Goal: Task Accomplishment & Management: Manage account settings

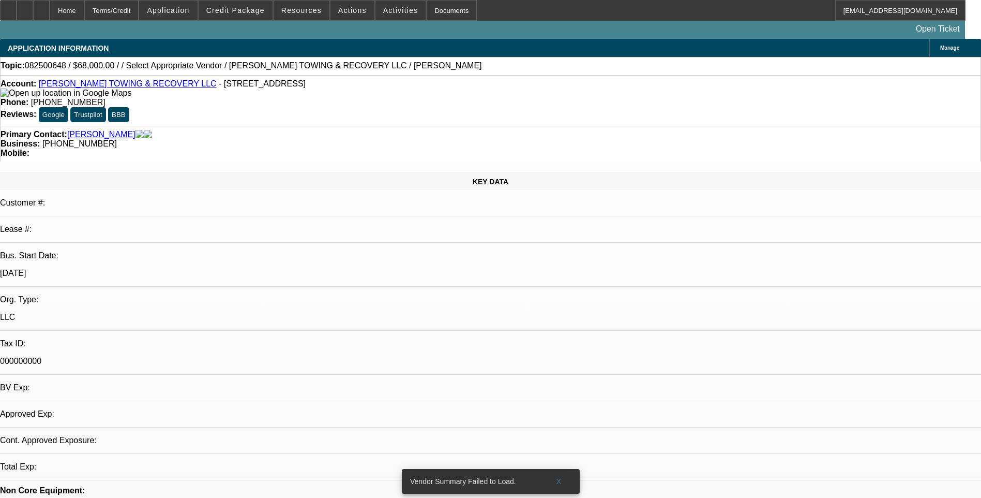
select select "0.15"
select select "2"
select select "0.1"
select select "1"
select select "2"
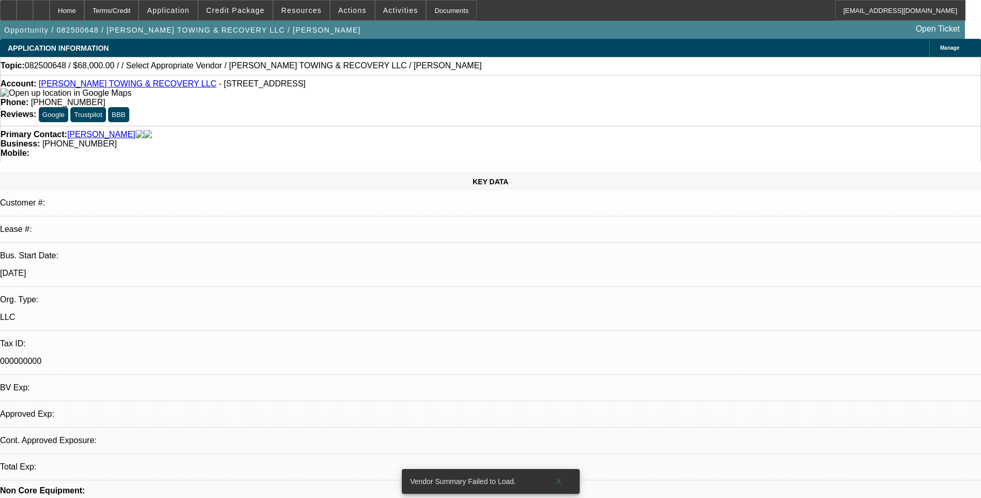
select select "4"
click at [189, 7] on span "Application" at bounding box center [168, 10] width 42 height 8
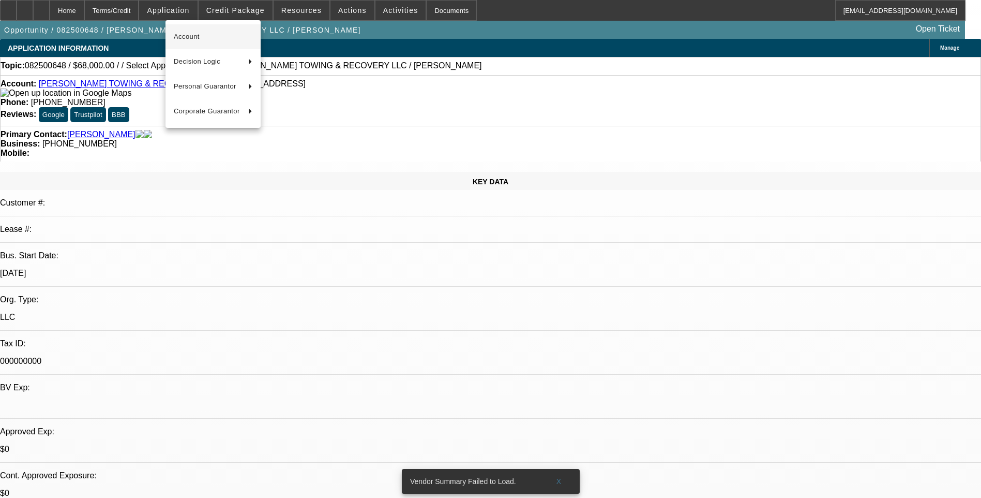
click at [190, 31] on span "Account" at bounding box center [213, 37] width 79 height 12
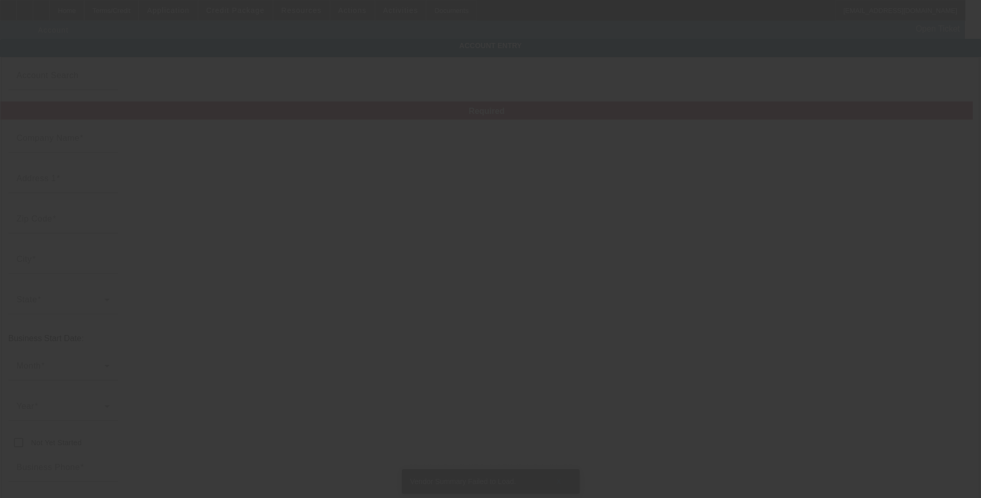
type input "RODGERS TOWING & RECOVERY LLC"
type input "412 Skylark Dr"
type input "40391"
type input "Winchester"
type input "(859) 595-3339"
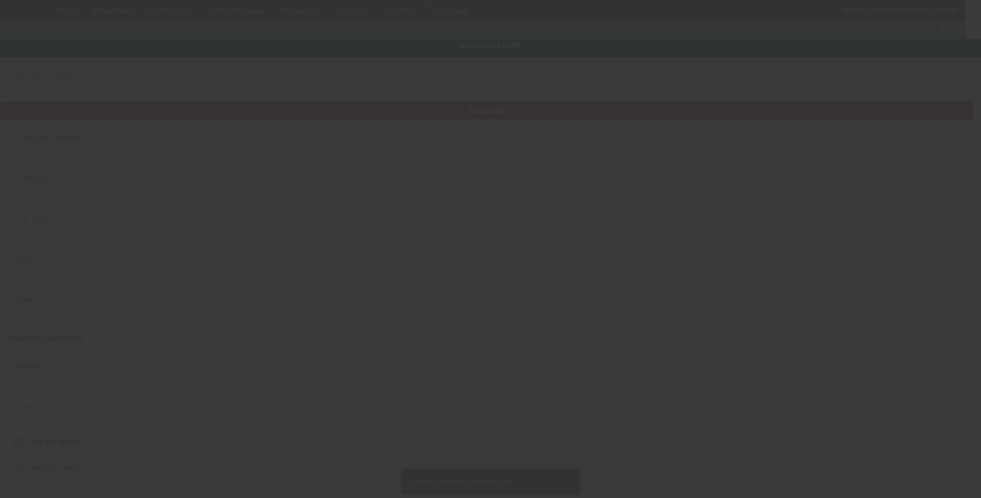
type input "libertyjunkyarddog@yahoo.com"
type input "000000000"
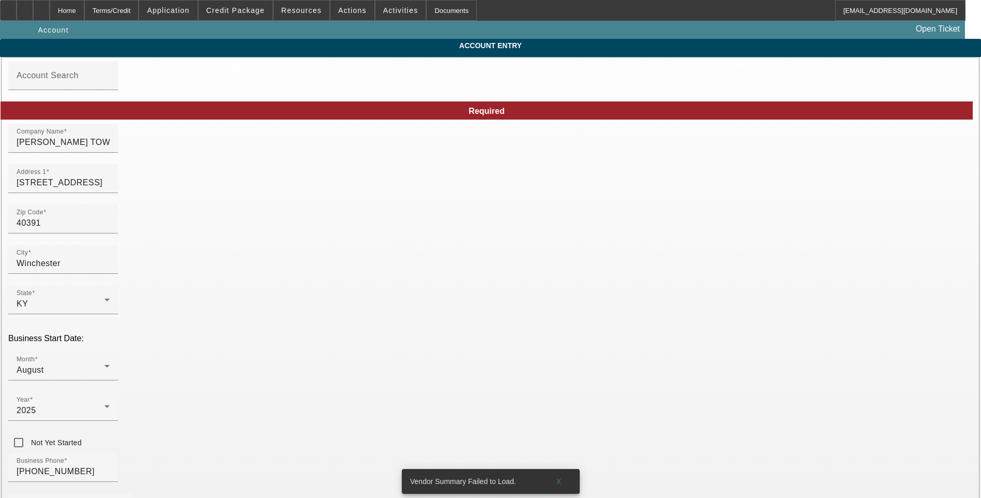
type input "8/24/2025"
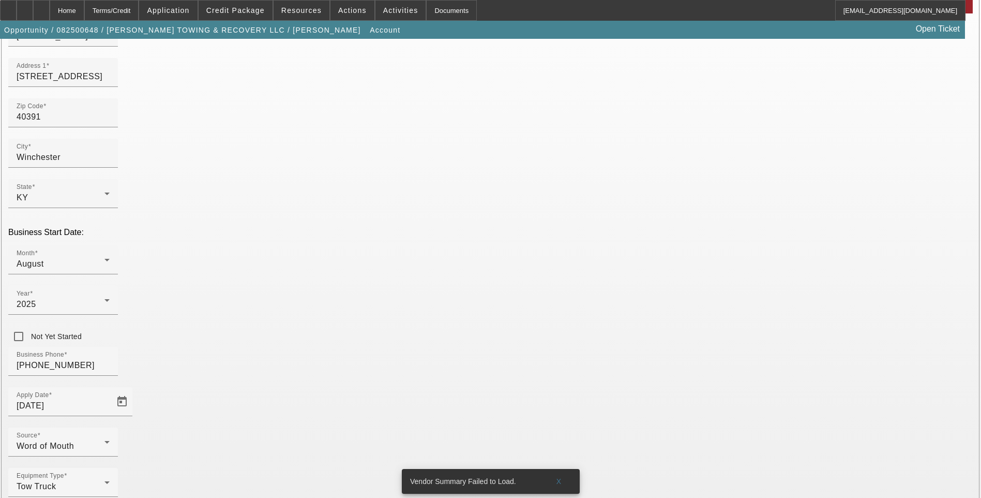
scroll to position [112, 0]
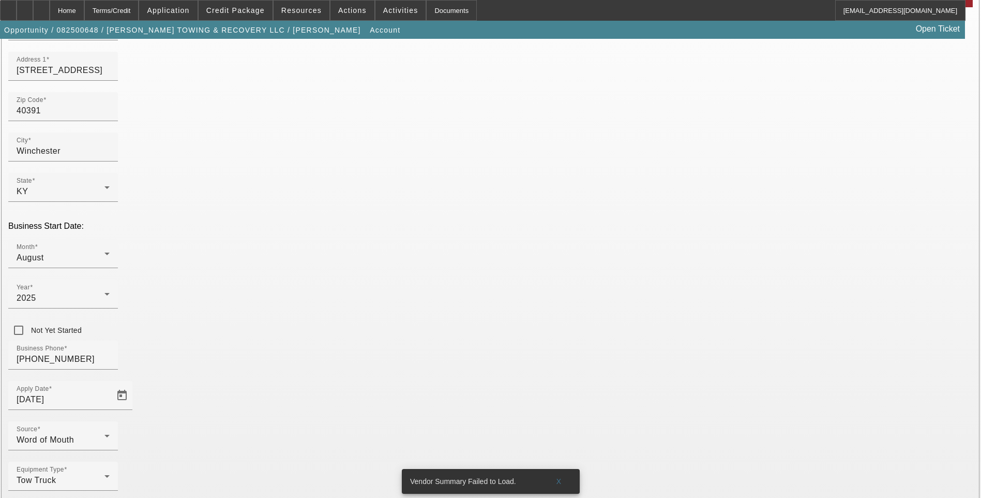
paste input "39-3992898"
type input "39-3992898"
click at [429, 461] on div "Equipment Type Tow Truck" at bounding box center [490, 481] width 965 height 40
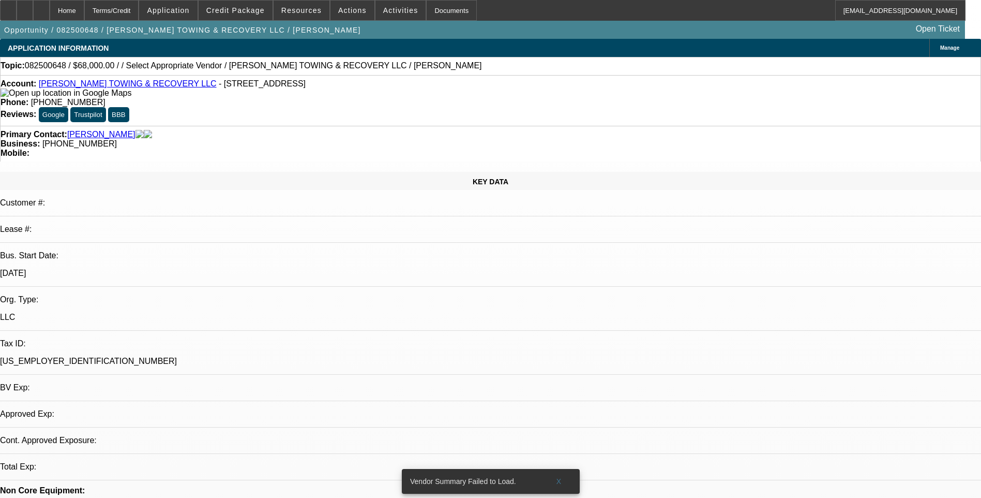
select select "0.15"
select select "2"
select select "0.1"
select select "4"
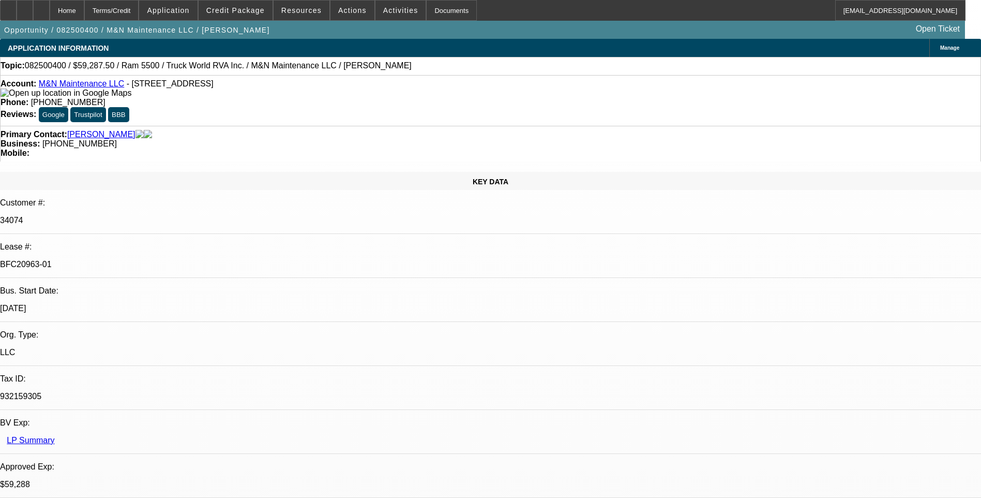
select select "0.1"
select select "0"
select select "0.1"
select select "0"
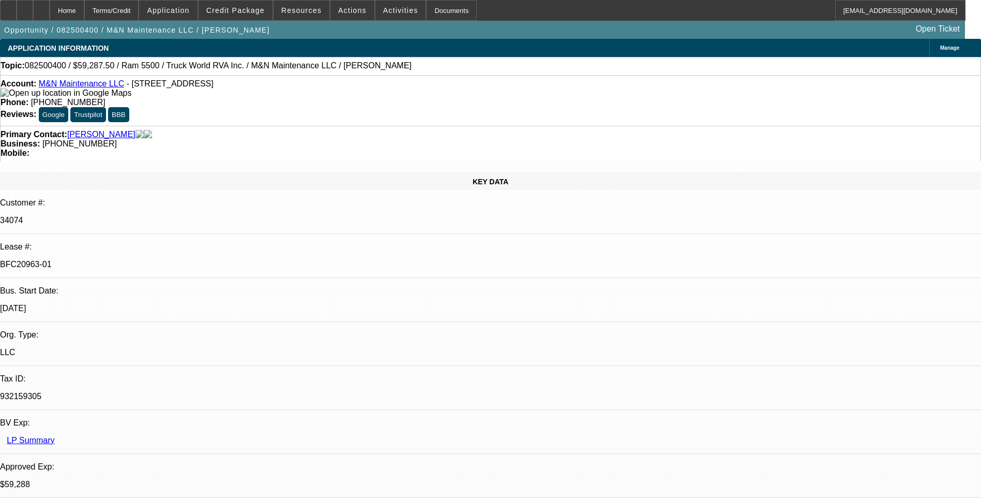
select select "0"
select select "0.1"
select select "0"
select select "1"
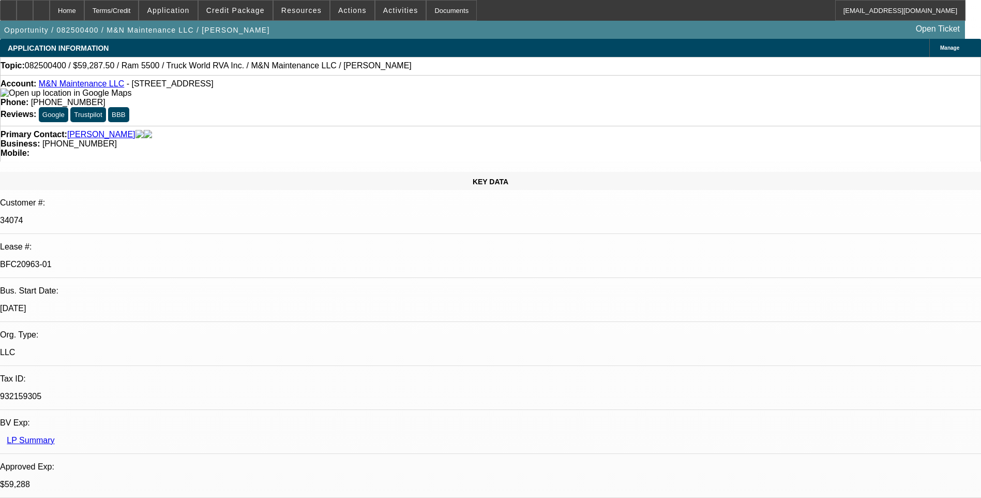
select select "1"
select select "6"
select select "1"
select select "6"
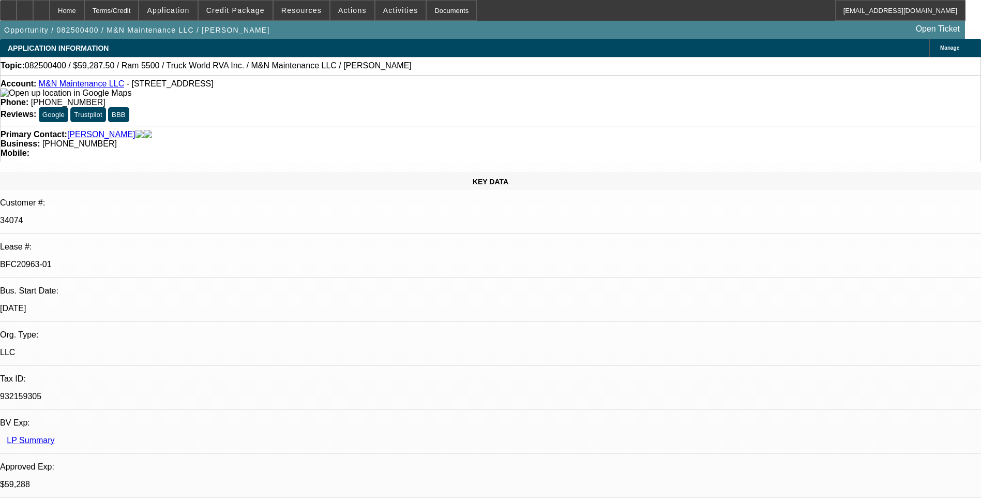
select select "1"
select select "6"
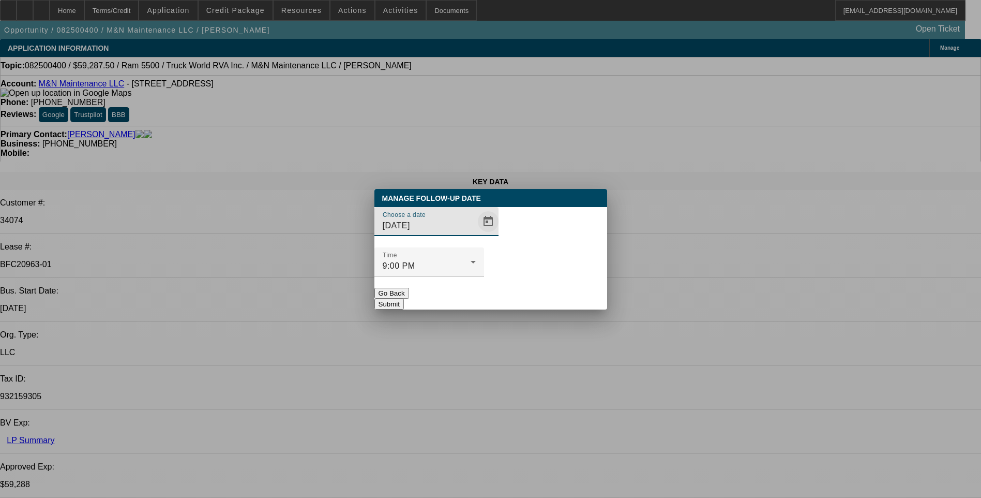
click at [476, 234] on span "Open calendar" at bounding box center [488, 221] width 25 height 25
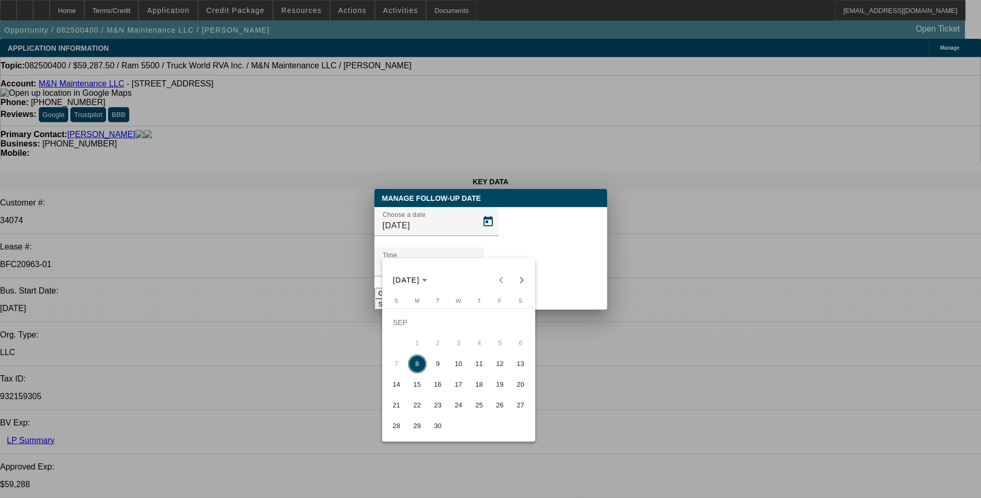
click at [459, 368] on span "10" at bounding box center [459, 363] width 19 height 19
type input "[DATE]"
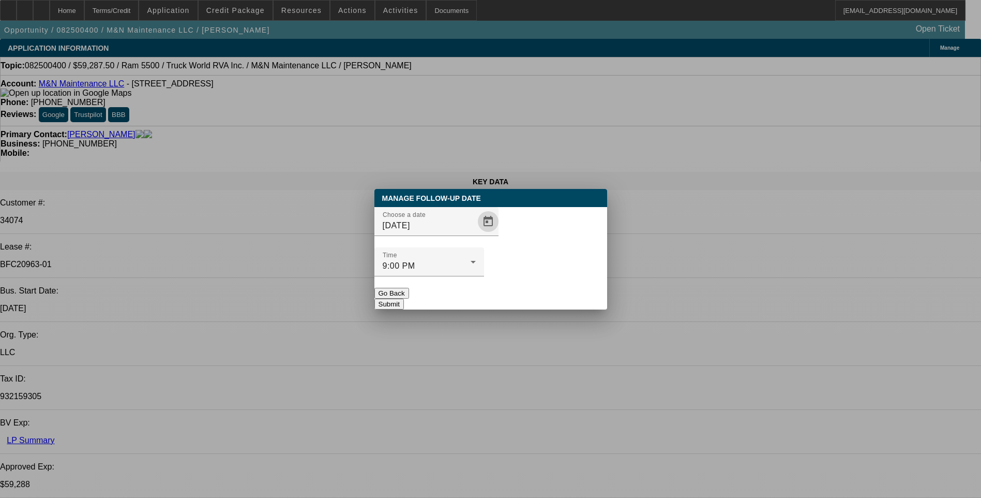
click at [404, 298] on button "Submit" at bounding box center [389, 303] width 29 height 11
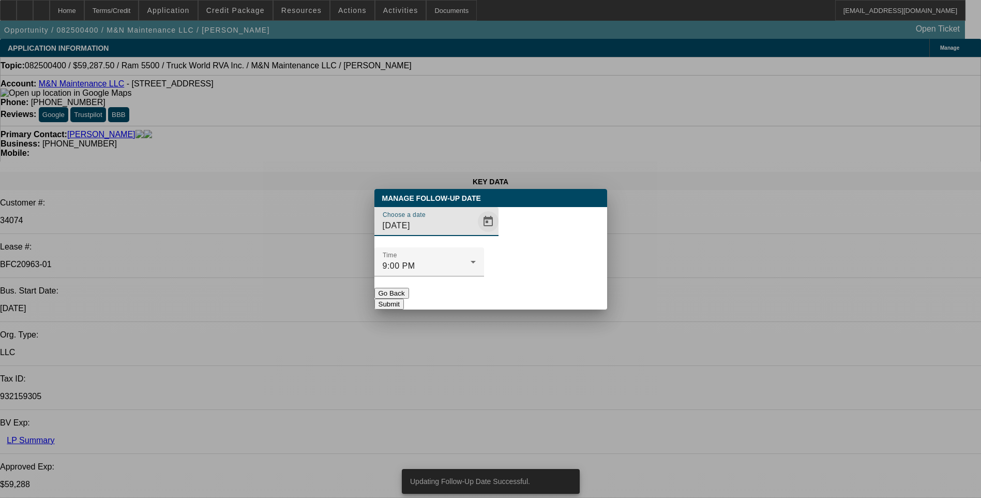
click at [476, 234] on span "Open calendar" at bounding box center [488, 221] width 25 height 25
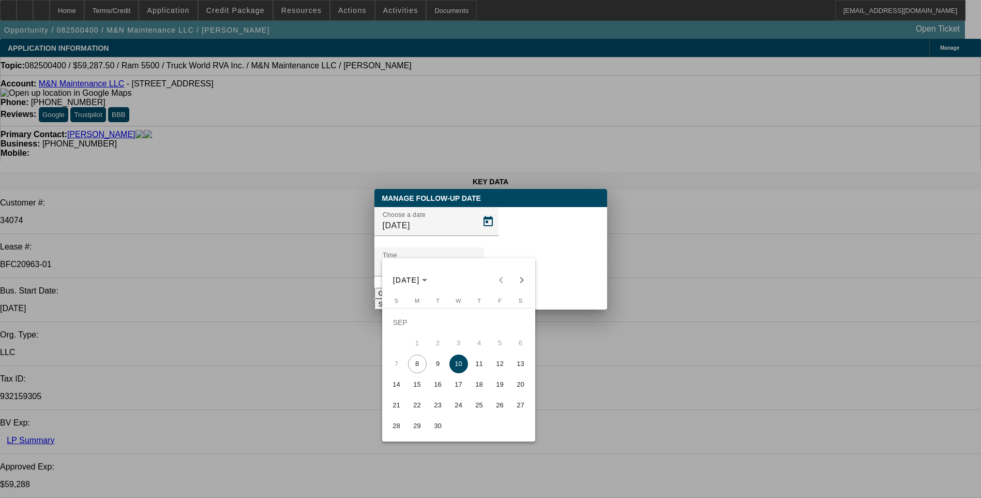
click at [482, 364] on span "11" at bounding box center [479, 363] width 19 height 19
type input "[DATE]"
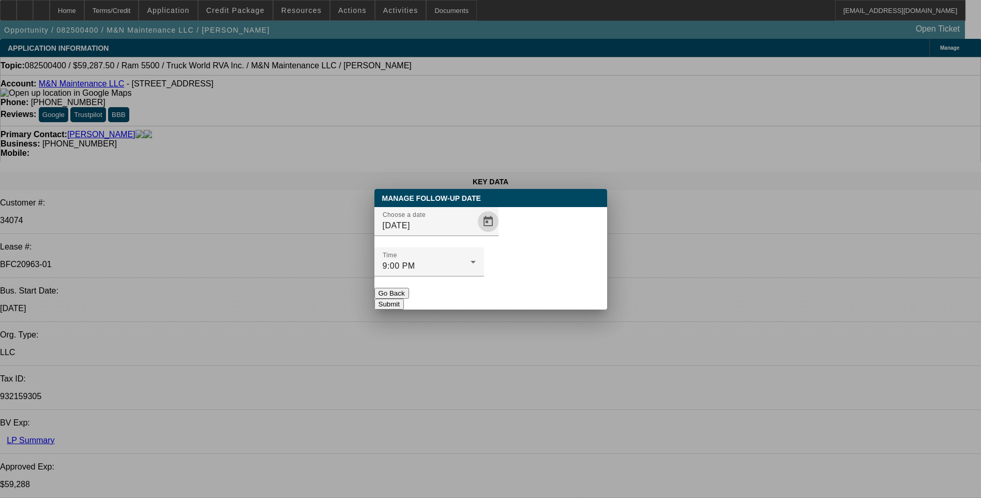
click at [404, 298] on button "Submit" at bounding box center [389, 303] width 29 height 11
